Goal: Task Accomplishment & Management: Use online tool/utility

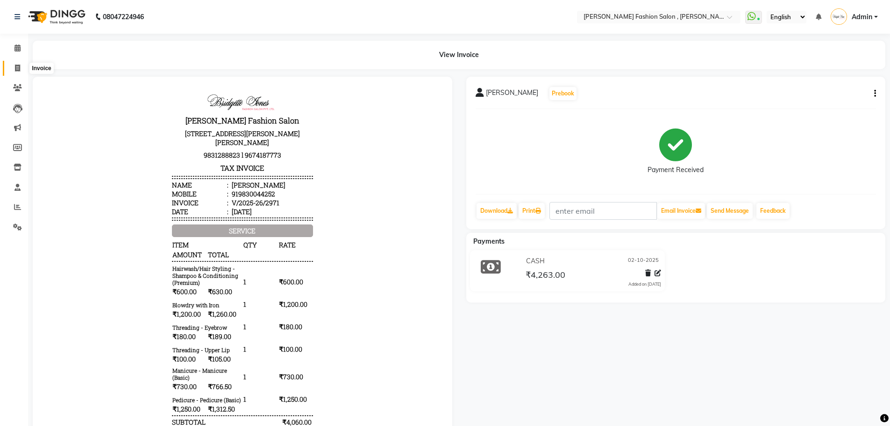
click at [13, 66] on span at bounding box center [17, 68] width 16 height 11
select select "5233"
select select "service"
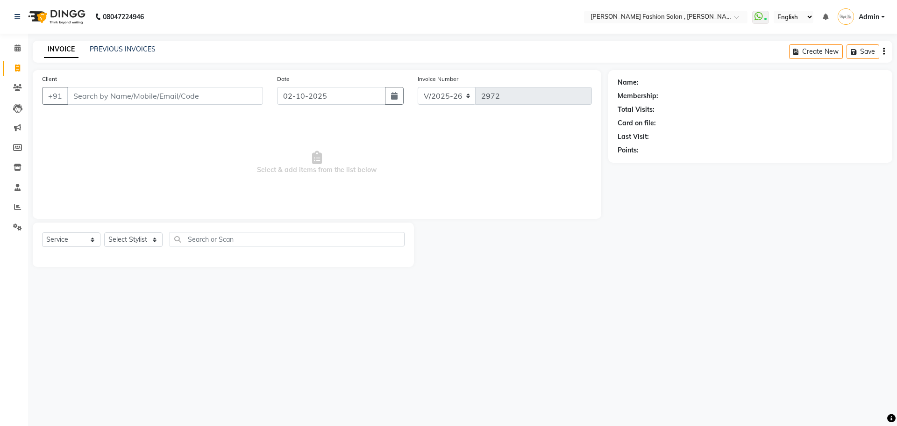
click at [100, 94] on input "Client" at bounding box center [165, 96] width 196 height 18
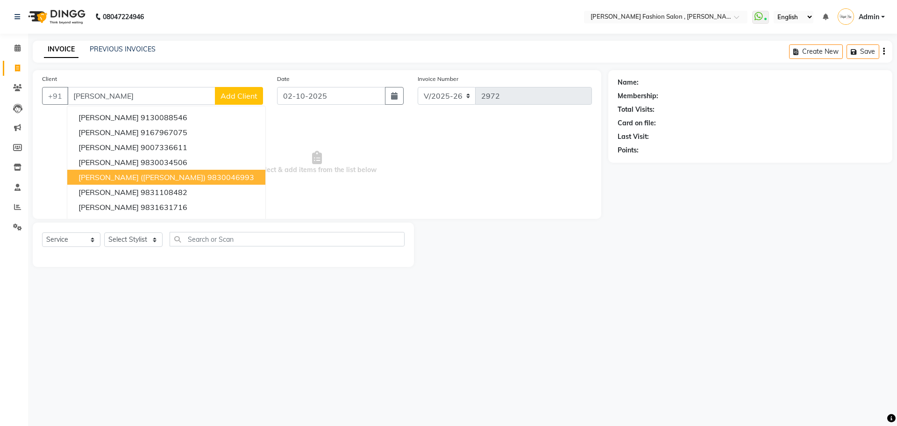
click at [97, 178] on span "[PERSON_NAME] ([PERSON_NAME])" at bounding box center [141, 176] width 127 height 9
type input "9830046993"
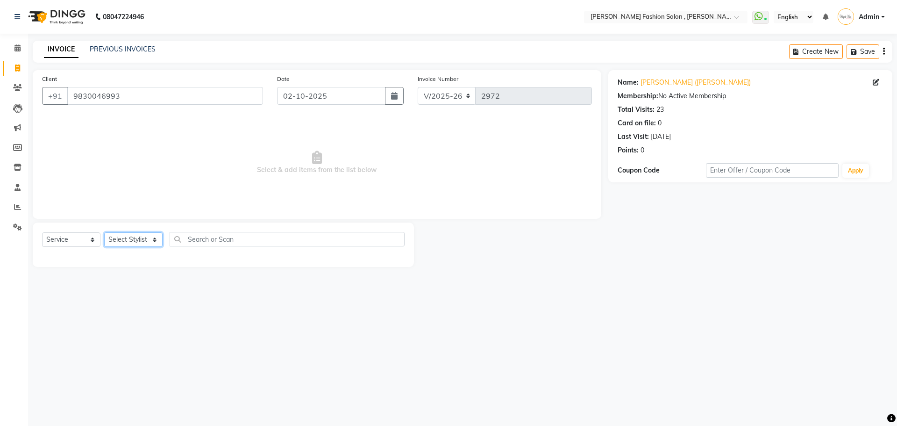
drag, startPoint x: 155, startPoint y: 235, endPoint x: 148, endPoint y: 233, distance: 7.3
click at [155, 235] on select "Select Stylist [PERSON_NAME] [PERSON_NAME] [PERSON_NAME] [PERSON_NAME] [PERSON_…" at bounding box center [133, 239] width 58 height 14
select select "33881"
click at [104, 232] on select "Select Stylist [PERSON_NAME] [PERSON_NAME] [PERSON_NAME] [PERSON_NAME] [PERSON_…" at bounding box center [133, 239] width 58 height 14
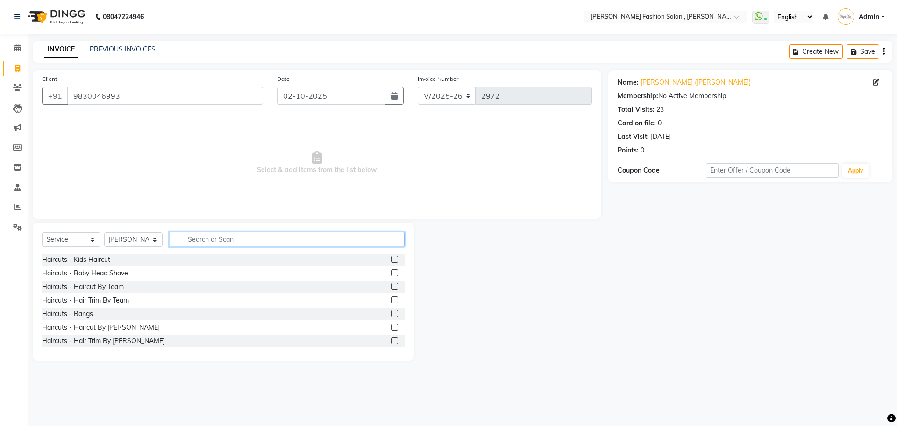
click at [196, 239] on input "text" at bounding box center [287, 239] width 235 height 14
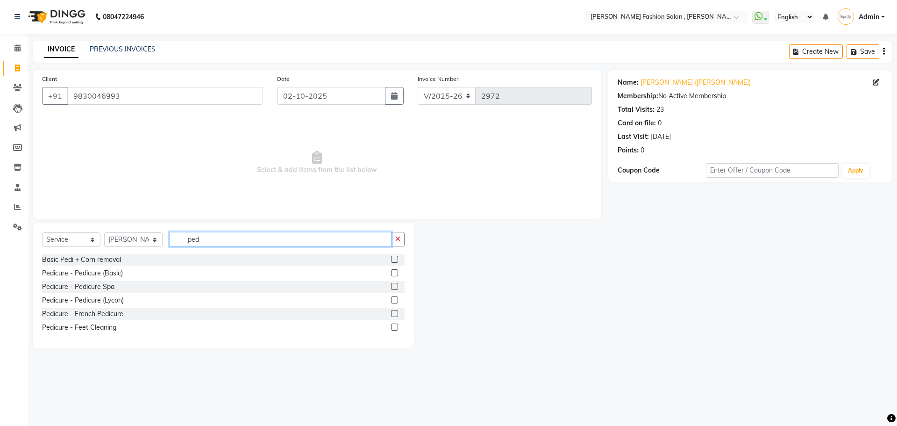
type input "ped"
click at [394, 271] on label at bounding box center [394, 272] width 7 height 7
click at [394, 271] on input "checkbox" at bounding box center [394, 273] width 6 height 6
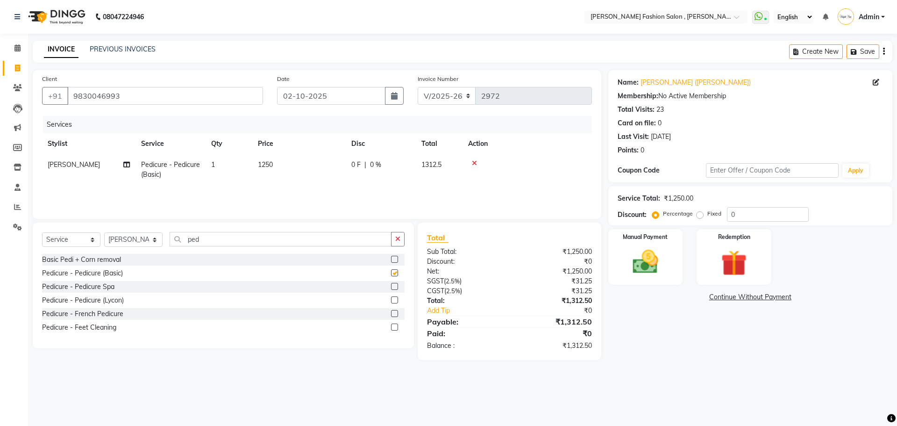
checkbox input "false"
drag, startPoint x: 154, startPoint y: 245, endPoint x: 151, endPoint y: 235, distance: 10.2
click at [154, 245] on select "Select Stylist [PERSON_NAME] [PERSON_NAME] [PERSON_NAME] [PERSON_NAME] [PERSON_…" at bounding box center [133, 239] width 58 height 14
select select "33875"
click at [104, 232] on select "Select Stylist [PERSON_NAME] [PERSON_NAME] [PERSON_NAME] [PERSON_NAME] [PERSON_…" at bounding box center [133, 239] width 58 height 14
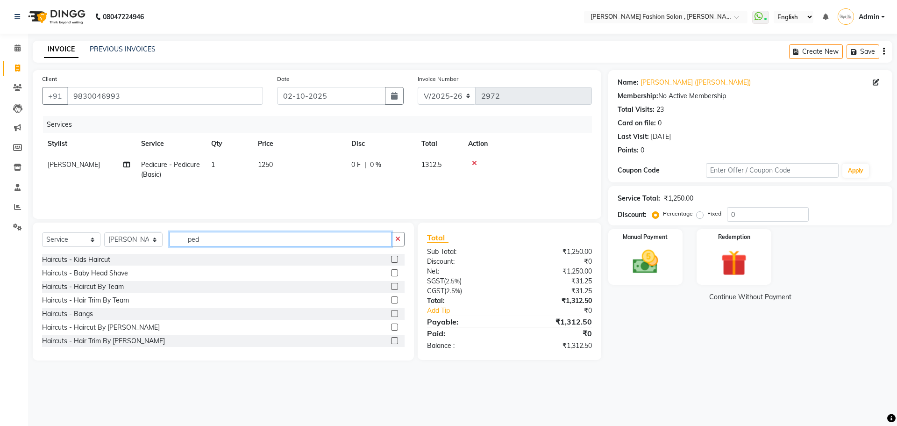
drag, startPoint x: 212, startPoint y: 237, endPoint x: 192, endPoint y: 248, distance: 22.8
click at [192, 248] on div "Select Service Product Membership Package Voucher Prepaid Gift Card Select Styl…" at bounding box center [223, 243] width 363 height 22
click at [183, 250] on div "Select Service Product Membership Package Voucher Prepaid Gift Card Select Styl…" at bounding box center [223, 243] width 363 height 22
drag, startPoint x: 202, startPoint y: 239, endPoint x: 182, endPoint y: 251, distance: 23.5
click at [182, 251] on div "Select Service Product Membership Package Voucher Prepaid Gift Card Select Styl…" at bounding box center [223, 243] width 363 height 22
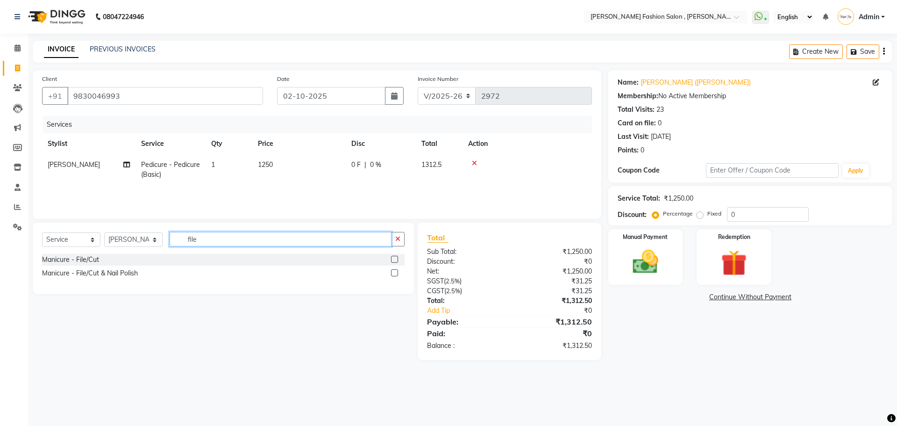
type input "file"
click at [393, 259] on label at bounding box center [394, 259] width 7 height 7
click at [393, 259] on input "checkbox" at bounding box center [394, 260] width 6 height 6
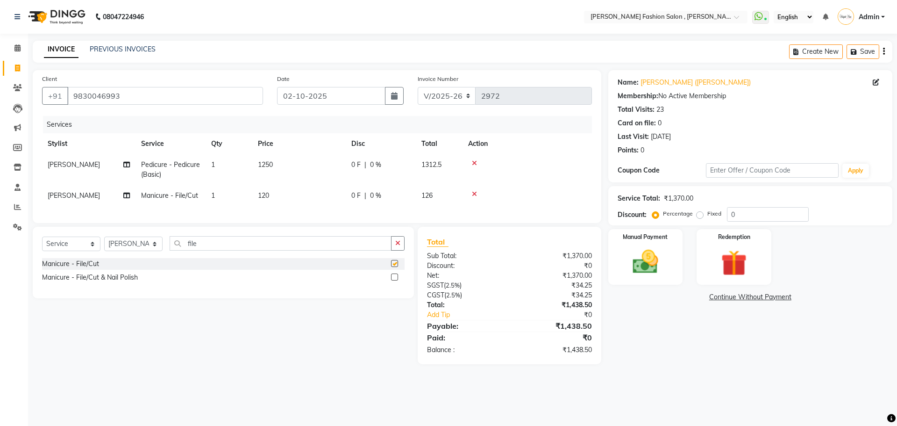
checkbox input "false"
click at [660, 257] on img at bounding box center [645, 261] width 43 height 31
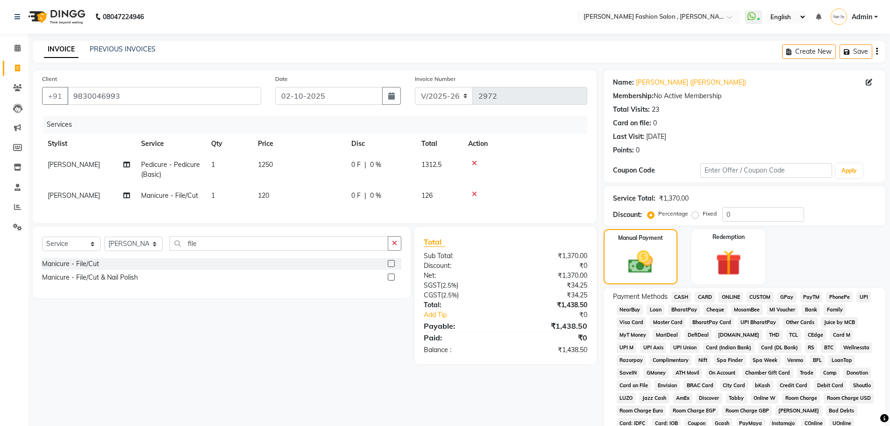
click at [686, 295] on span "CASH" at bounding box center [681, 297] width 20 height 11
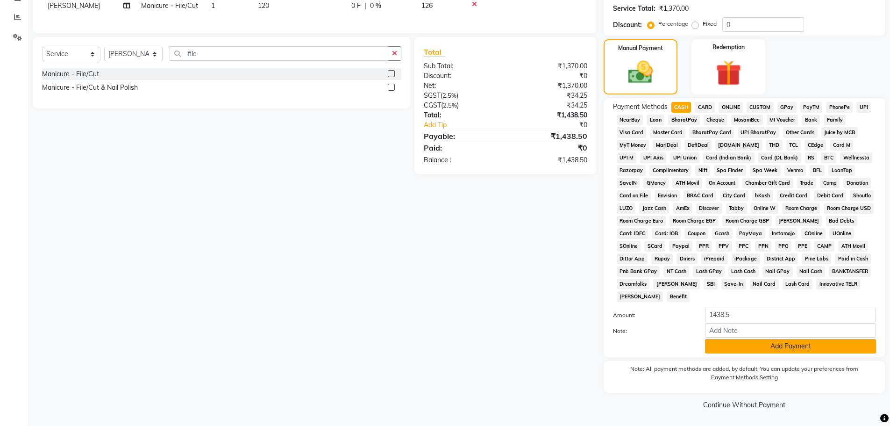
click at [855, 342] on button "Add Payment" at bounding box center [790, 346] width 171 height 14
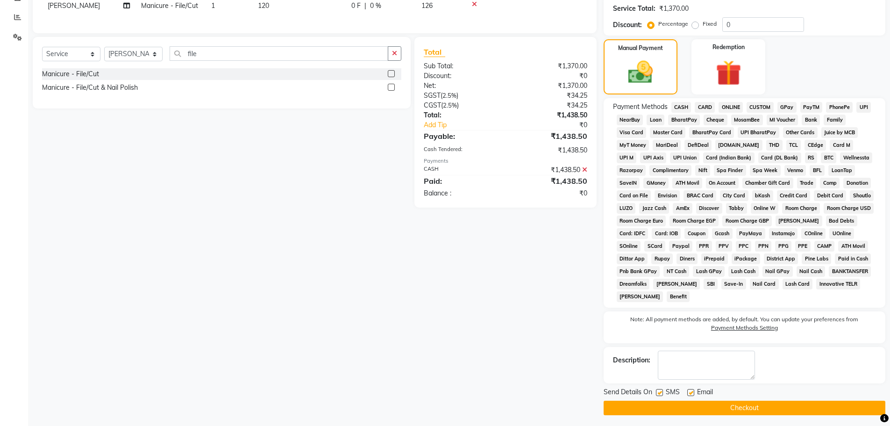
click at [834, 405] on button "Checkout" at bounding box center [745, 407] width 282 height 14
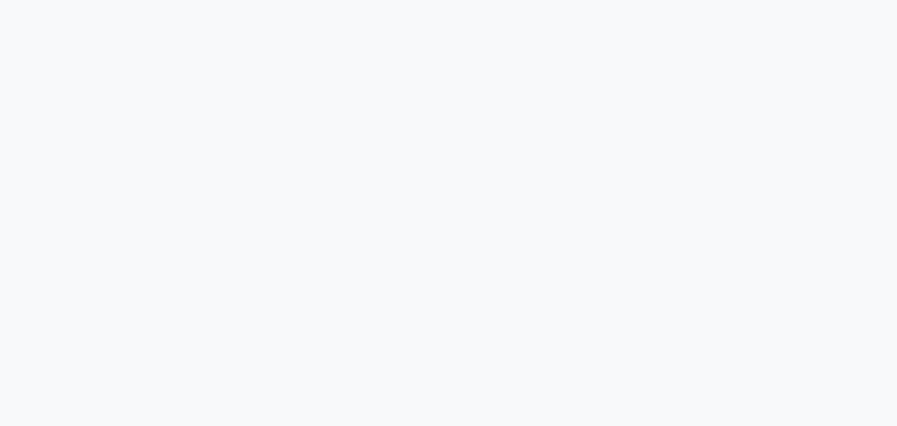
select select "5233"
select select "service"
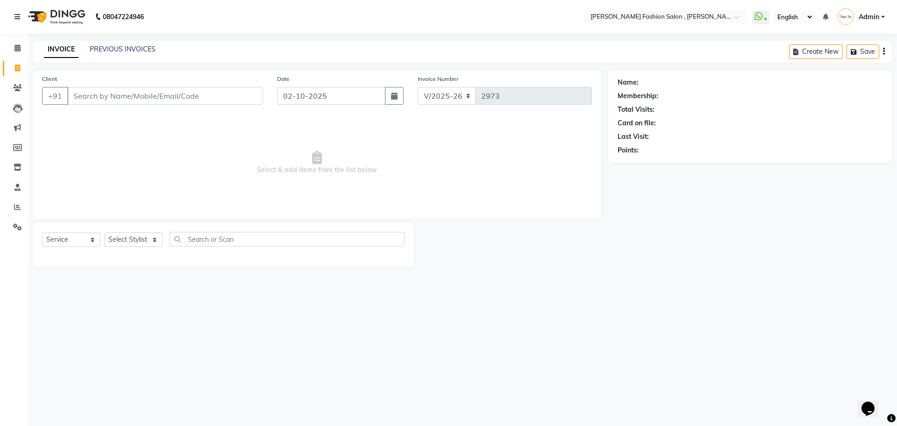
click at [114, 94] on input "Client" at bounding box center [165, 96] width 196 height 18
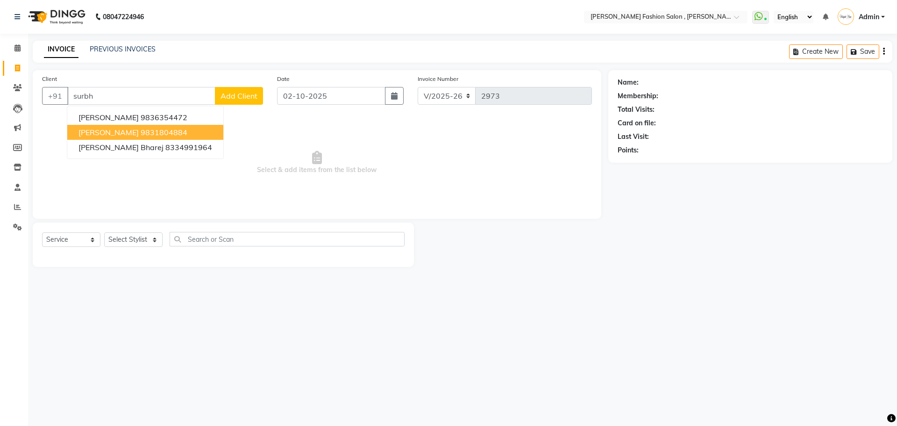
click at [141, 136] on ngb-highlight "9831804884" at bounding box center [164, 132] width 47 height 9
type input "9831804884"
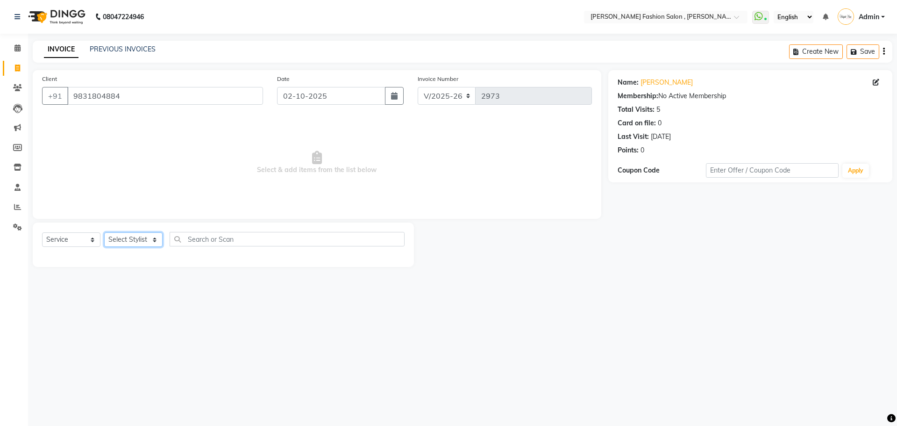
click at [150, 242] on select "Select Stylist [PERSON_NAME] [PERSON_NAME] [PERSON_NAME] [PERSON_NAME] [PERSON_…" at bounding box center [133, 239] width 58 height 14
select select "33871"
click at [104, 232] on select "Select Stylist [PERSON_NAME] [PERSON_NAME] [PERSON_NAME] [PERSON_NAME] [PERSON_…" at bounding box center [133, 239] width 58 height 14
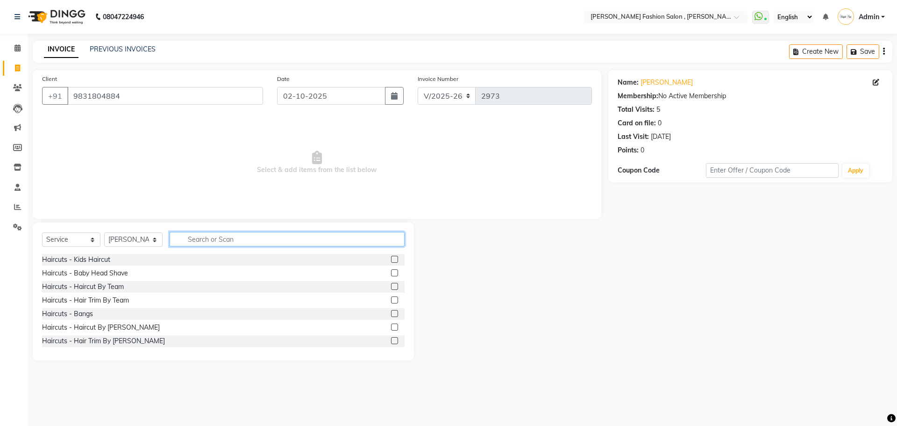
click at [201, 240] on input "text" at bounding box center [287, 239] width 235 height 14
type input "shampoo"
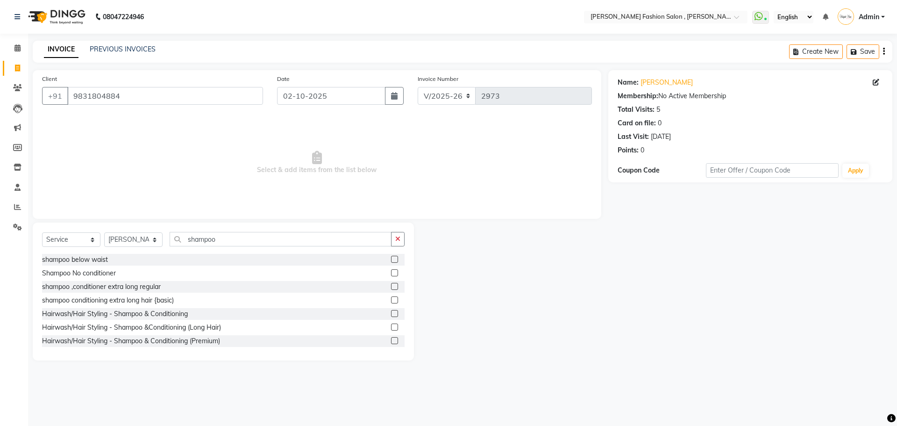
click at [391, 314] on label at bounding box center [394, 313] width 7 height 7
click at [391, 314] on input "checkbox" at bounding box center [394, 314] width 6 height 6
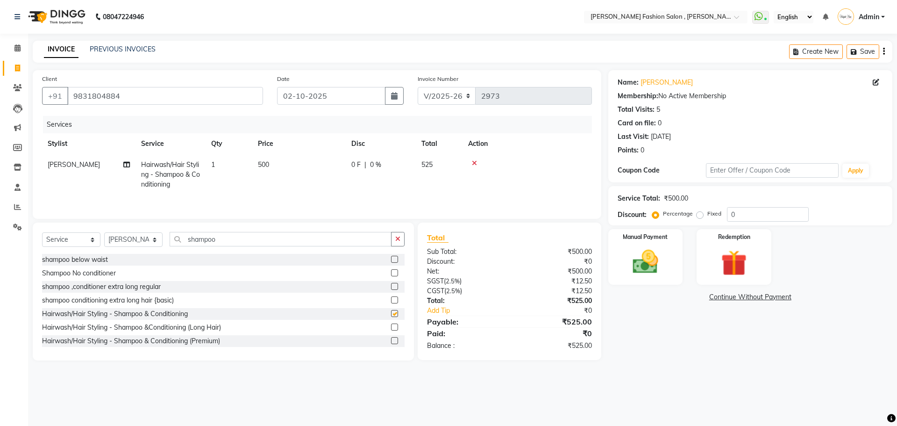
checkbox input "false"
click at [149, 243] on select "Select Stylist [PERSON_NAME] [PERSON_NAME] [PERSON_NAME] [PERSON_NAME] [PERSON_…" at bounding box center [133, 239] width 58 height 14
select select "84147"
click at [104, 232] on select "Select Stylist [PERSON_NAME] [PERSON_NAME] [PERSON_NAME] [PERSON_NAME] [PERSON_…" at bounding box center [133, 239] width 58 height 14
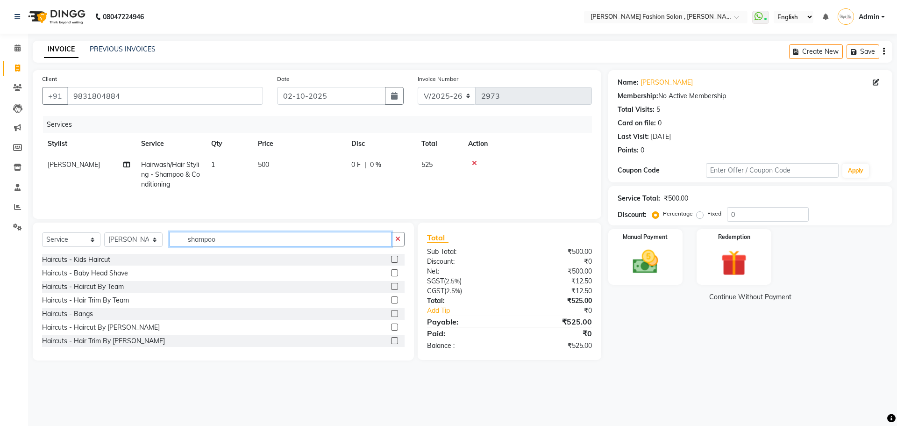
drag, startPoint x: 226, startPoint y: 235, endPoint x: 135, endPoint y: 276, distance: 99.3
click at [135, 276] on div "Select Service Product Membership Package Voucher Prepaid Gift Card Select Styl…" at bounding box center [223, 291] width 381 height 138
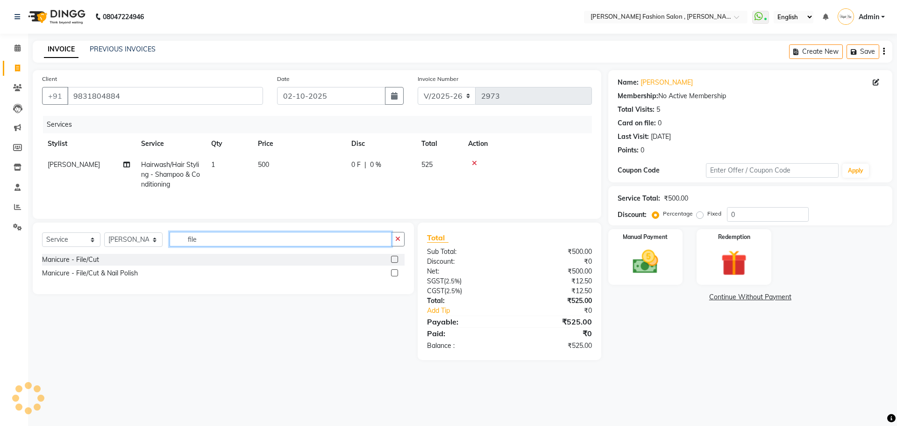
type input "file"
click at [396, 275] on label at bounding box center [394, 272] width 7 height 7
click at [396, 275] on input "checkbox" at bounding box center [394, 273] width 6 height 6
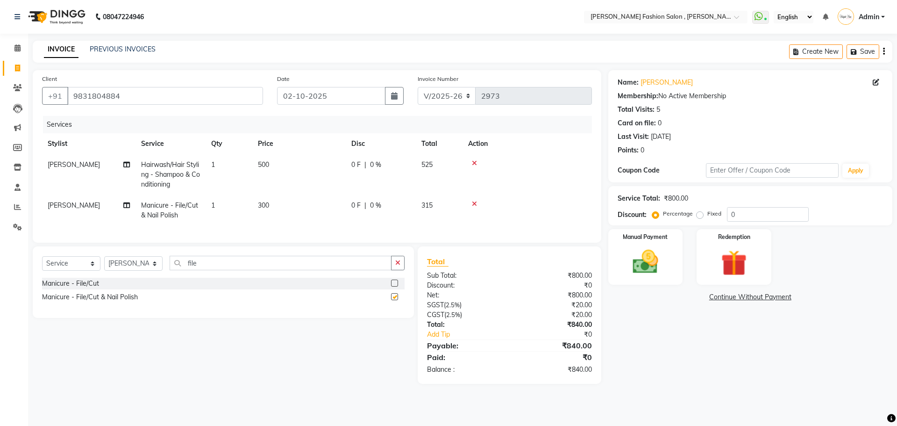
checkbox input "false"
click at [648, 252] on img at bounding box center [645, 261] width 43 height 31
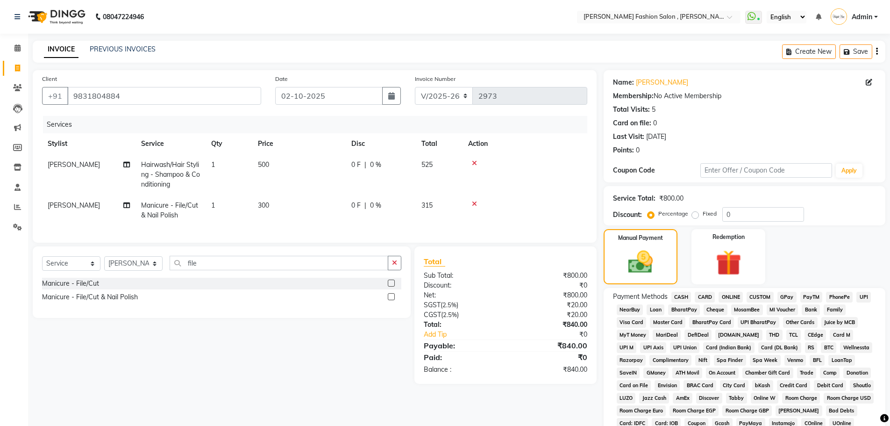
click at [685, 299] on span "CASH" at bounding box center [681, 297] width 20 height 11
click at [683, 299] on span "CASH" at bounding box center [681, 297] width 20 height 11
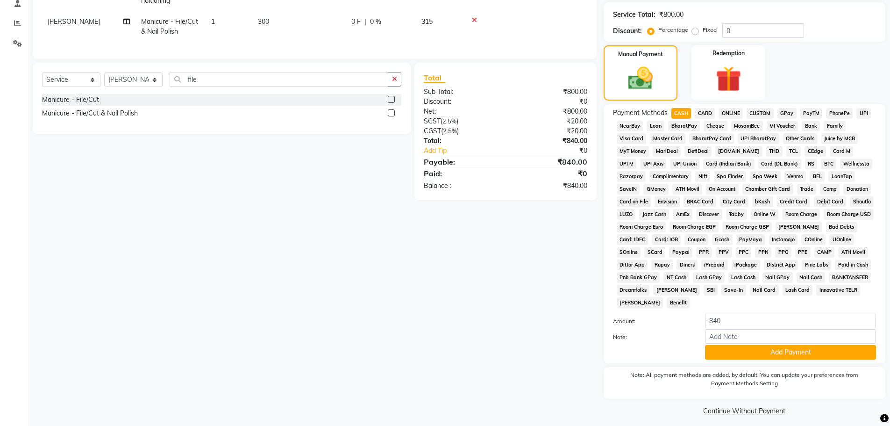
scroll to position [190, 0]
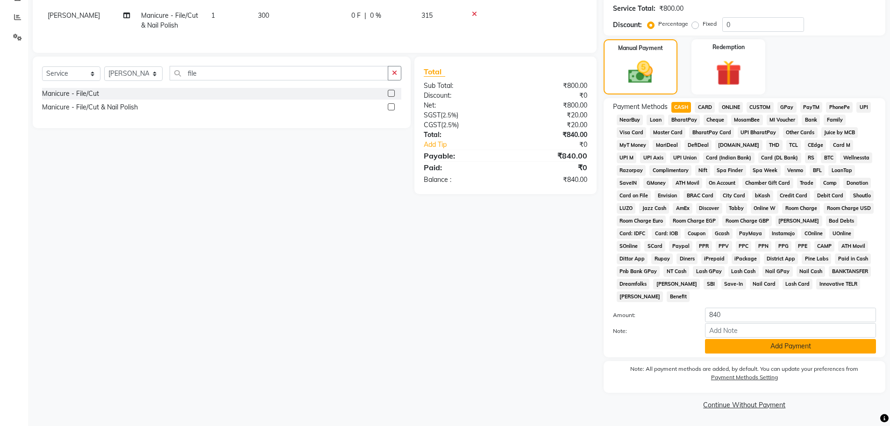
click at [826, 345] on button "Add Payment" at bounding box center [790, 346] width 171 height 14
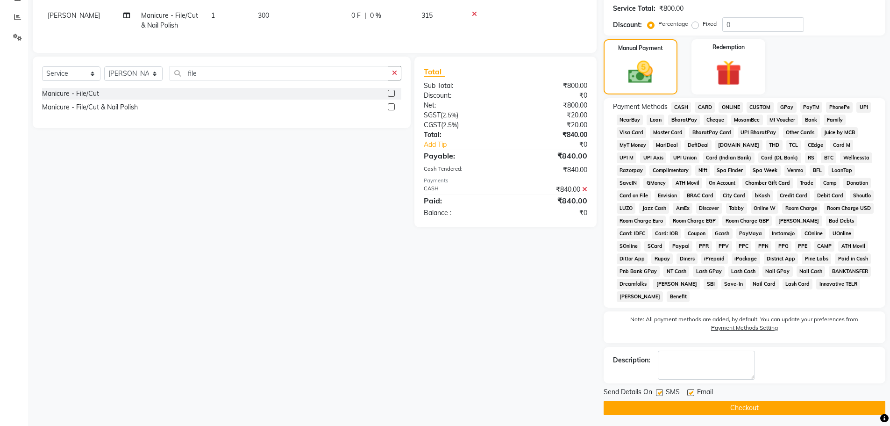
click at [795, 408] on button "Checkout" at bounding box center [745, 407] width 282 height 14
